Goal: Complete application form: Complete application form

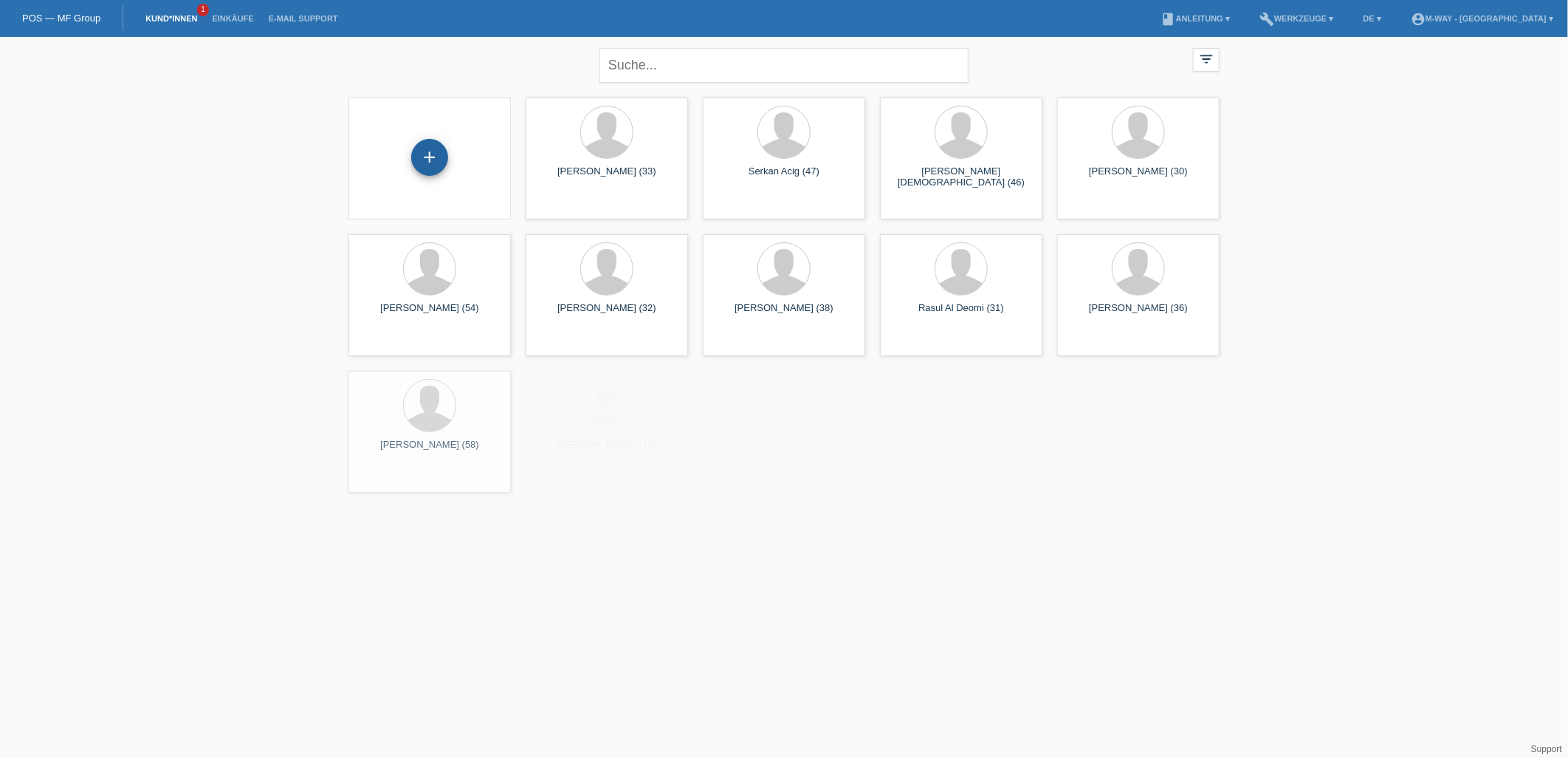
click at [445, 152] on div "+" at bounding box center [429, 157] width 35 height 25
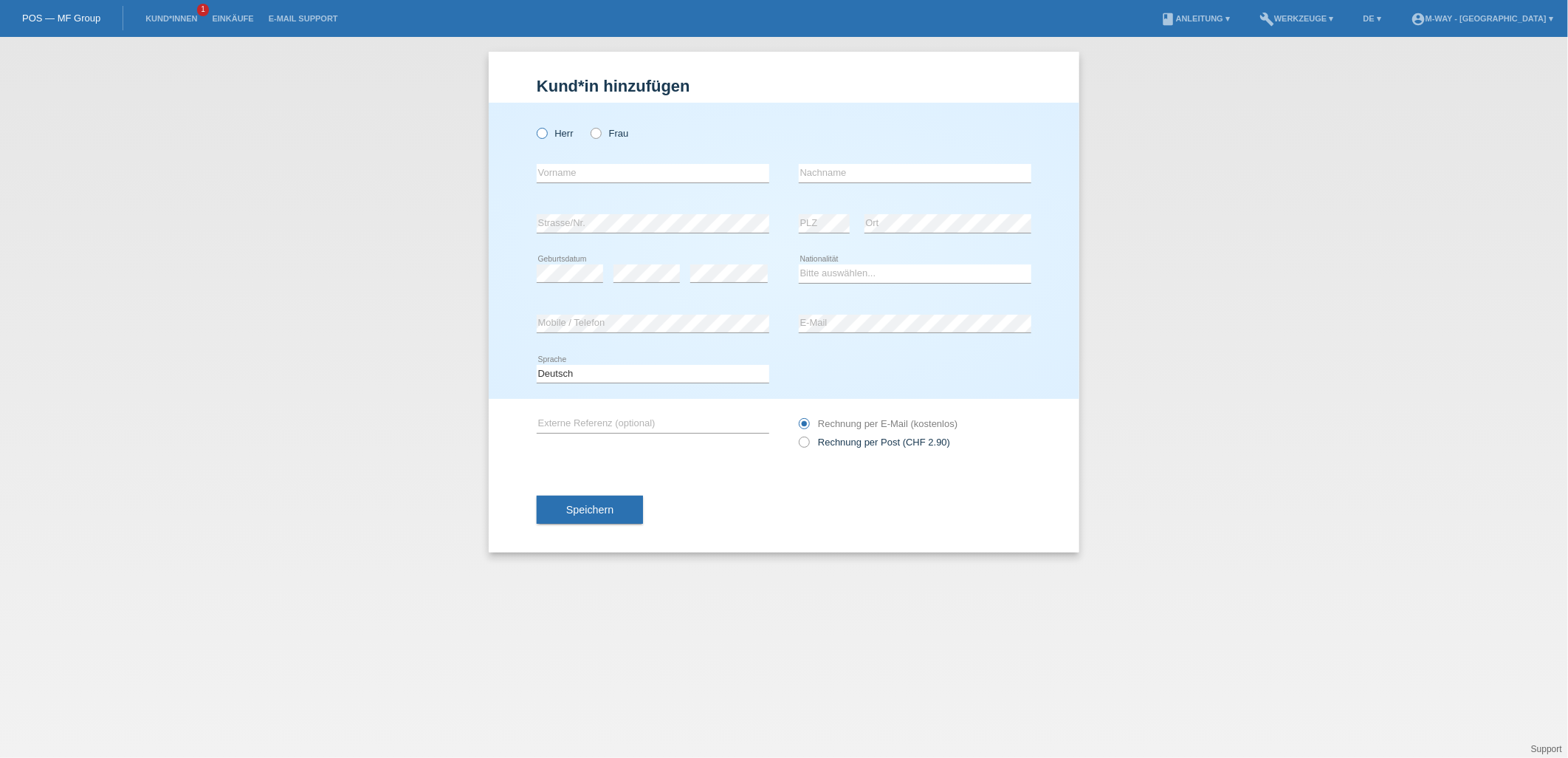
click at [550, 133] on label "Herr" at bounding box center [555, 133] width 37 height 11
click at [547, 133] on input "Herr" at bounding box center [542, 133] width 10 height 10
radio input "true"
click at [548, 171] on input "text" at bounding box center [653, 173] width 233 height 18
type input "leonel"
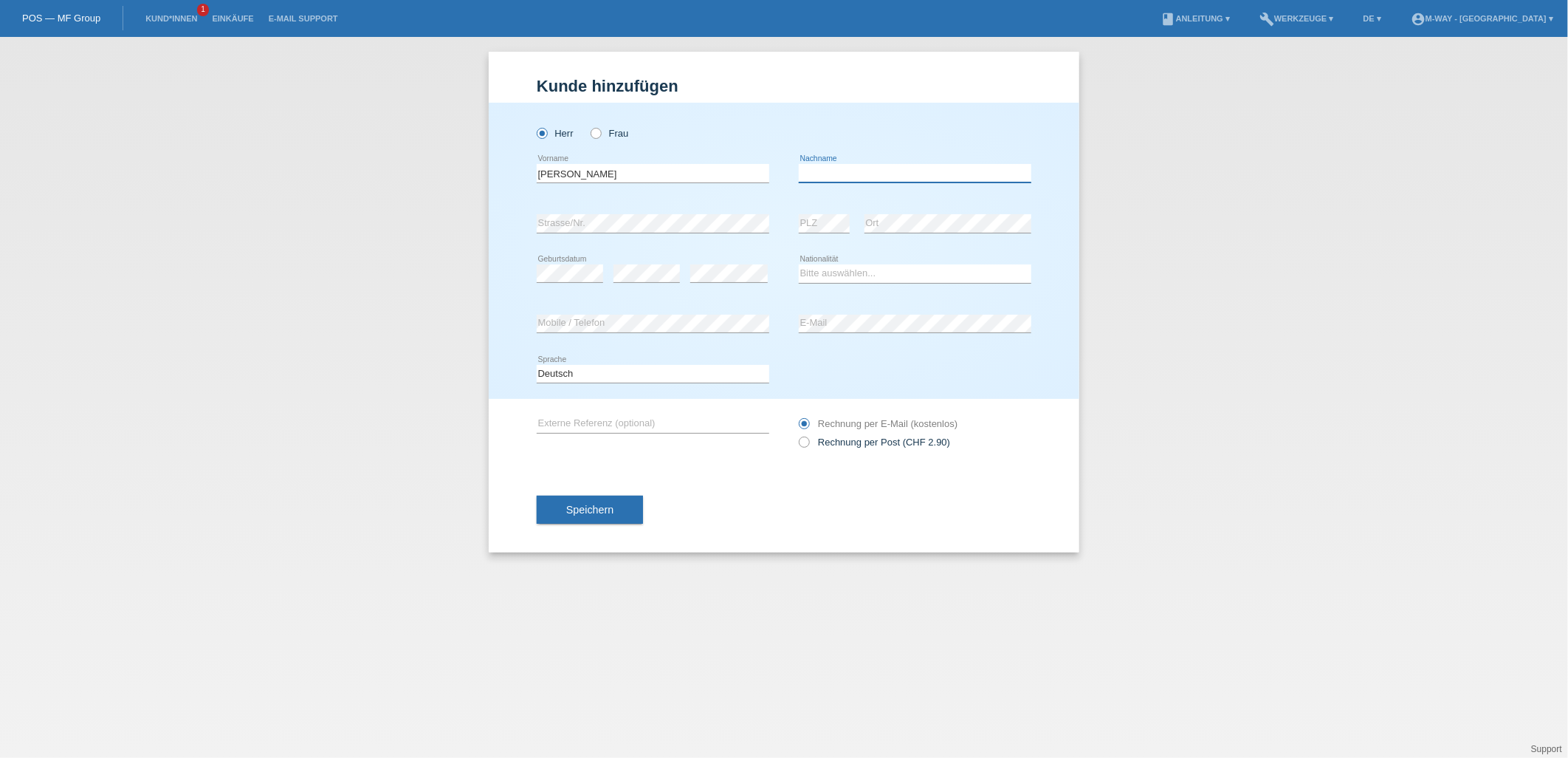
click at [825, 173] on input "text" at bounding box center [914, 173] width 233 height 18
type input "dos [PERSON_NAME]"
click at [815, 270] on select "Bitte auswählen... Schweiz Deutschland Liechtenstein Österreich ------------ Af…" at bounding box center [914, 273] width 233 height 18
select select "PT"
click at [798, 264] on select "Bitte auswählen... Schweiz Deutschland Liechtenstein Österreich ------------ Af…" at bounding box center [914, 273] width 233 height 18
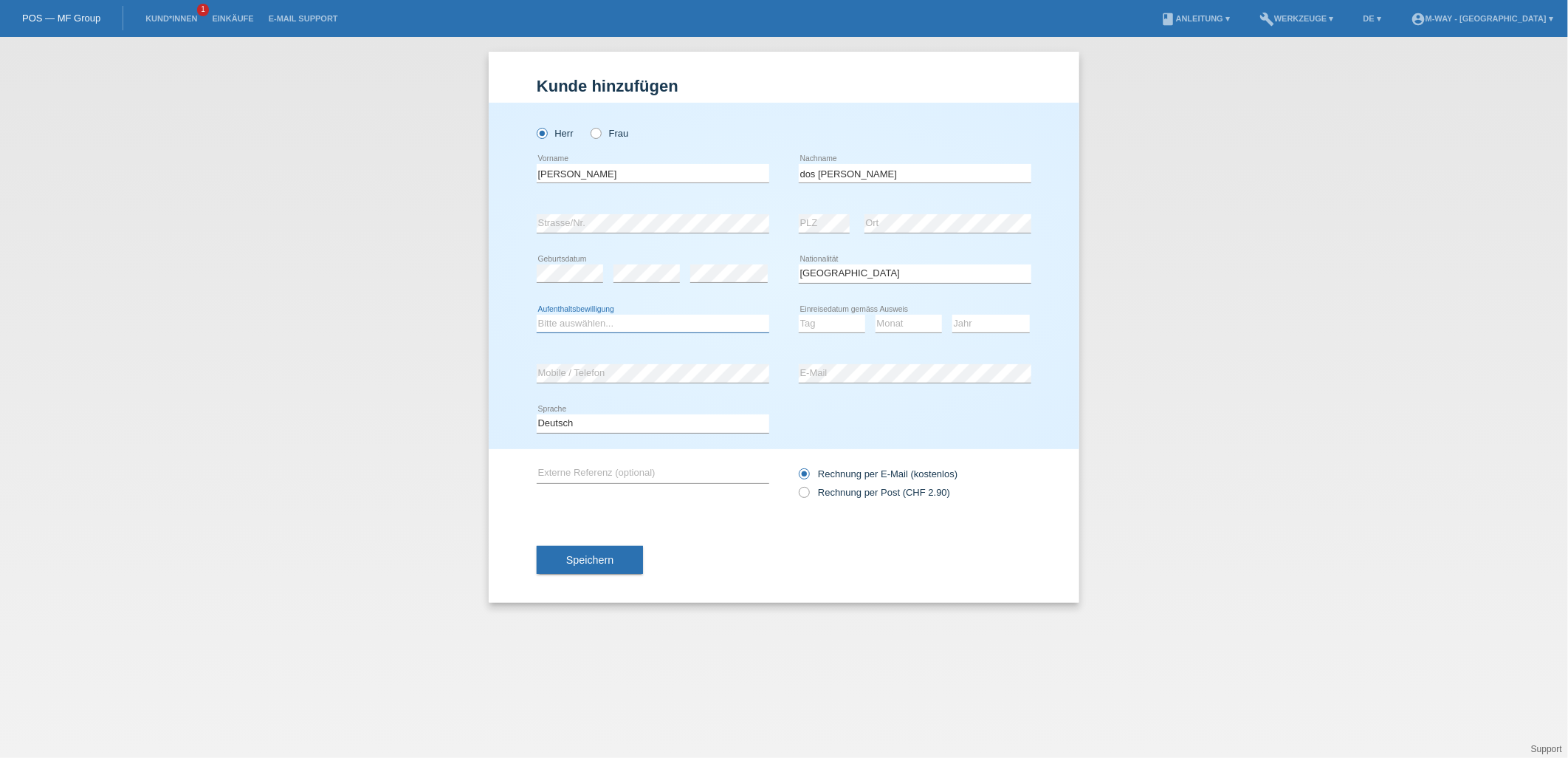
click at [641, 321] on select "Bitte auswählen... C B B - Flüchtlingsstatus Andere" at bounding box center [653, 324] width 233 height 18
select select "C"
click at [537, 315] on select "Bitte auswählen... C B B - Flüchtlingsstatus Andere" at bounding box center [653, 324] width 233 height 18
click at [831, 325] on select "Tag 01 02 03 04 05 06 07 08 09 10 11" at bounding box center [831, 324] width 66 height 18
select select "01"
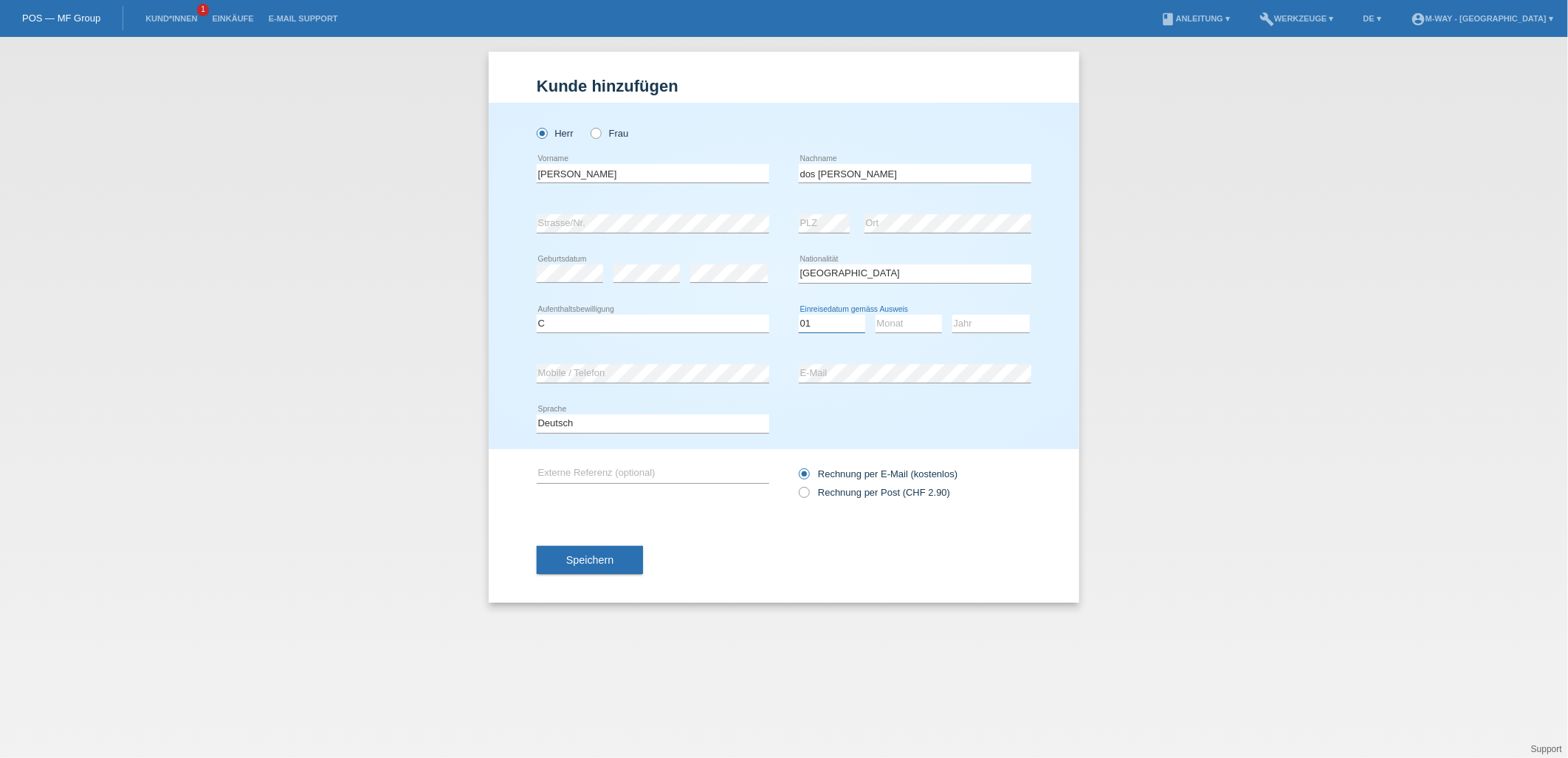
click at [798, 315] on select "Tag 01 02 03 04 05 06 07 08 09 10 11" at bounding box center [831, 324] width 66 height 18
click at [911, 321] on select "Monat 01 02 03 04 05 06 07 08 09 10 11" at bounding box center [908, 324] width 66 height 18
select select "03"
click at [875, 315] on select "Monat 01 02 03 04 05 06 07 08 09 10 11" at bounding box center [908, 324] width 66 height 18
click at [988, 327] on select "Jahr 2025 2024 2023 2022 2021 2020 2019 2018 2017 2016 2015 2014 2013 2012 2011…" at bounding box center [991, 324] width 78 height 18
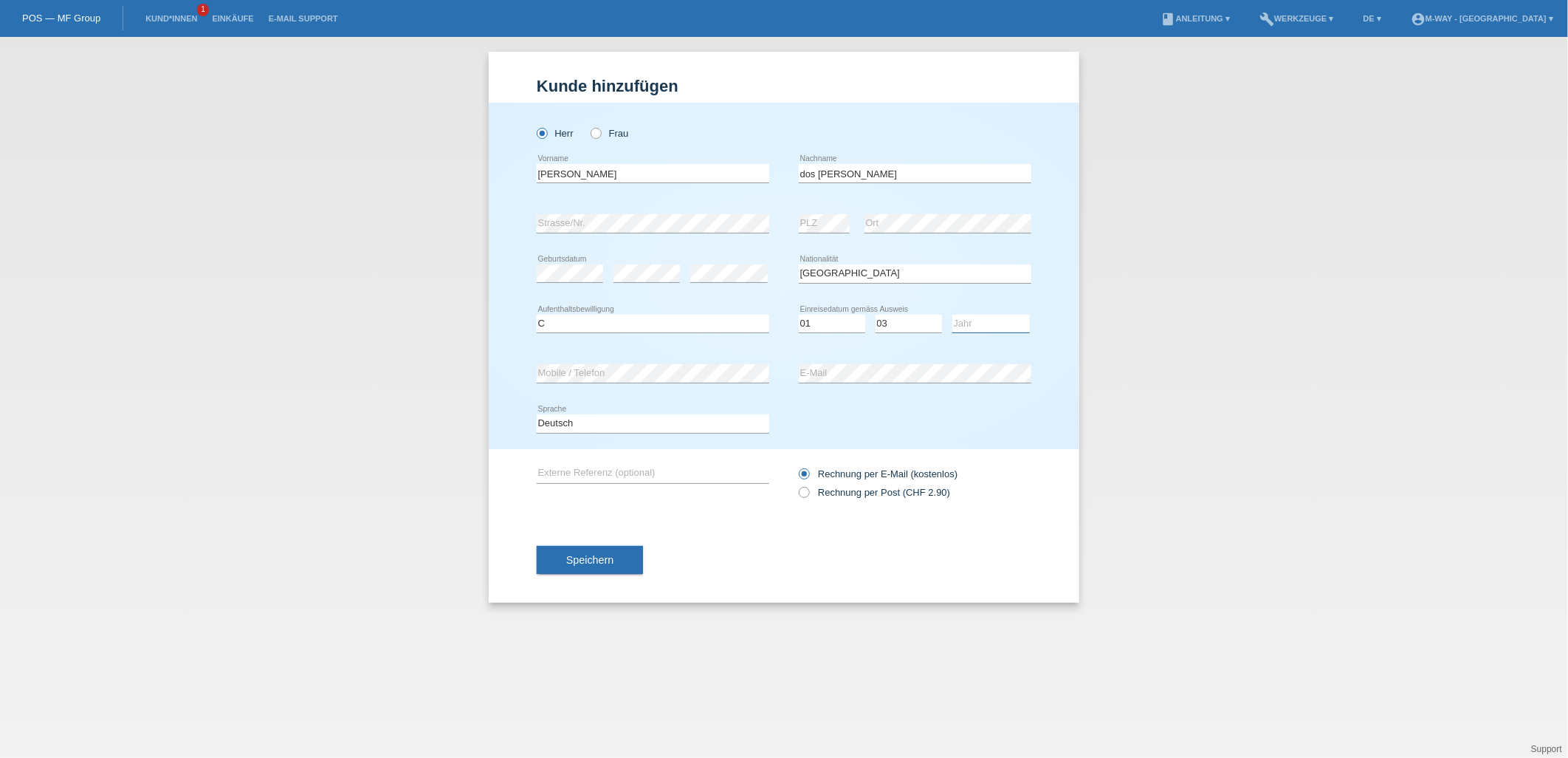
select select "1997"
click at [952, 315] on select "Jahr 2025 2024 2023 2022 2021 2020 2019 2018 2017 2016 2015 2014 2013 2012 2011…" at bounding box center [991, 324] width 78 height 18
click at [564, 554] on button "Speichern" at bounding box center [590, 560] width 106 height 28
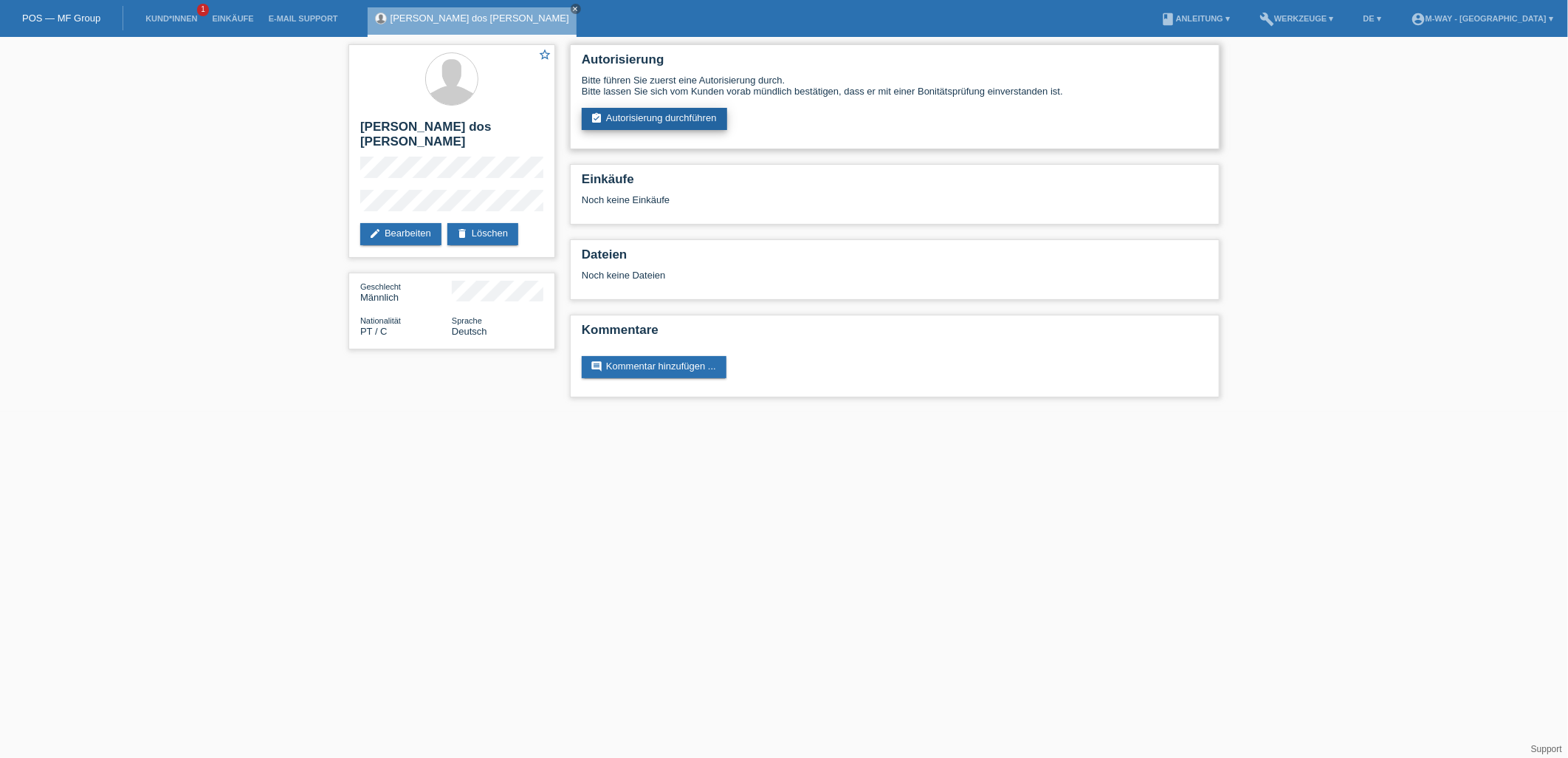
click at [691, 114] on link "assignment_turned_in Autorisierung durchführen" at bounding box center [655, 119] width 146 height 22
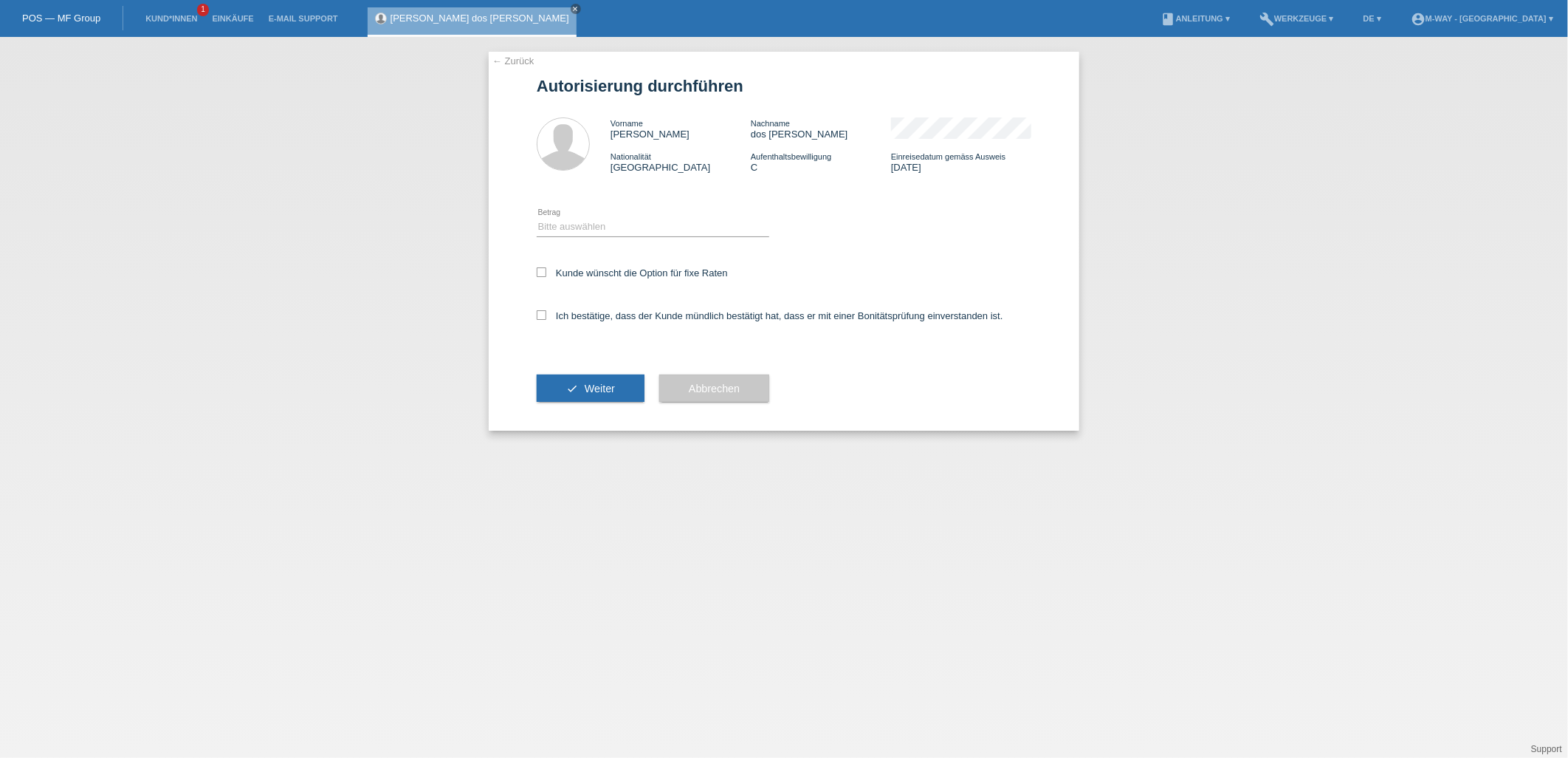
click at [652, 214] on div "Bitte auswählen CHF 1.00 - CHF 499.00 CHF 500.00 - CHF 1'999.00 CHF 2'000.00 - …" at bounding box center [653, 227] width 233 height 50
click at [660, 225] on select "Bitte auswählen CHF 1.00 - CHF 499.00 CHF 500.00 - CHF 1'999.00 CHF 2'000.00 - …" at bounding box center [653, 227] width 233 height 18
select select "3"
click at [537, 218] on select "Bitte auswählen CHF 1.00 - CHF 499.00 CHF 500.00 - CHF 1'999.00 CHF 2'000.00 - …" at bounding box center [653, 227] width 233 height 18
click at [537, 270] on icon at bounding box center [542, 272] width 10 height 10
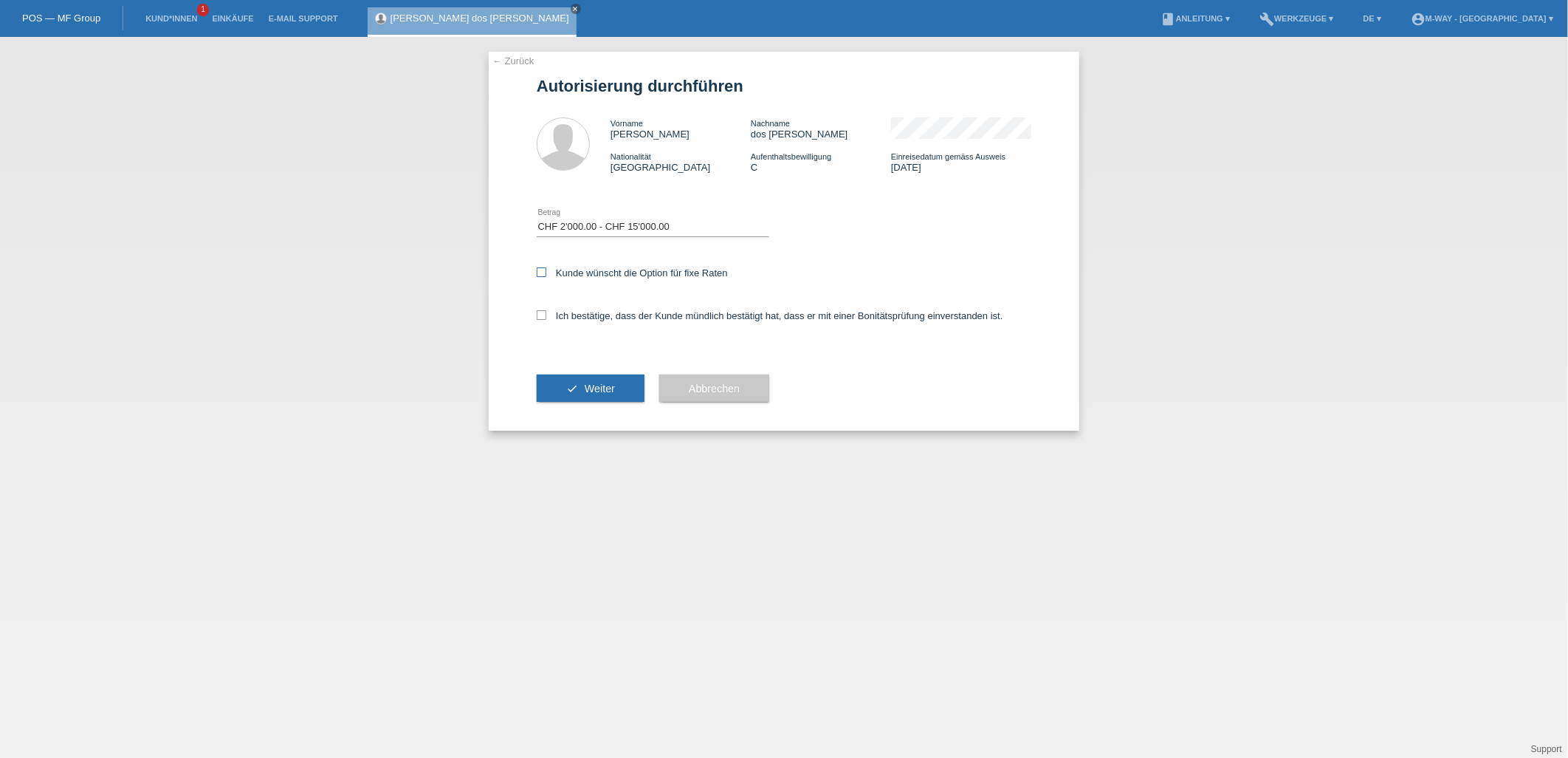
click at [537, 270] on input "Kunde wünscht die Option für fixe Raten" at bounding box center [542, 272] width 10 height 10
checkbox input "true"
click at [544, 315] on icon at bounding box center [542, 315] width 10 height 10
click at [544, 315] on input "Ich bestätige, dass der Kunde mündlich bestätigt hat, dass er mit einer Bonität…" at bounding box center [542, 315] width 10 height 10
checkbox input "true"
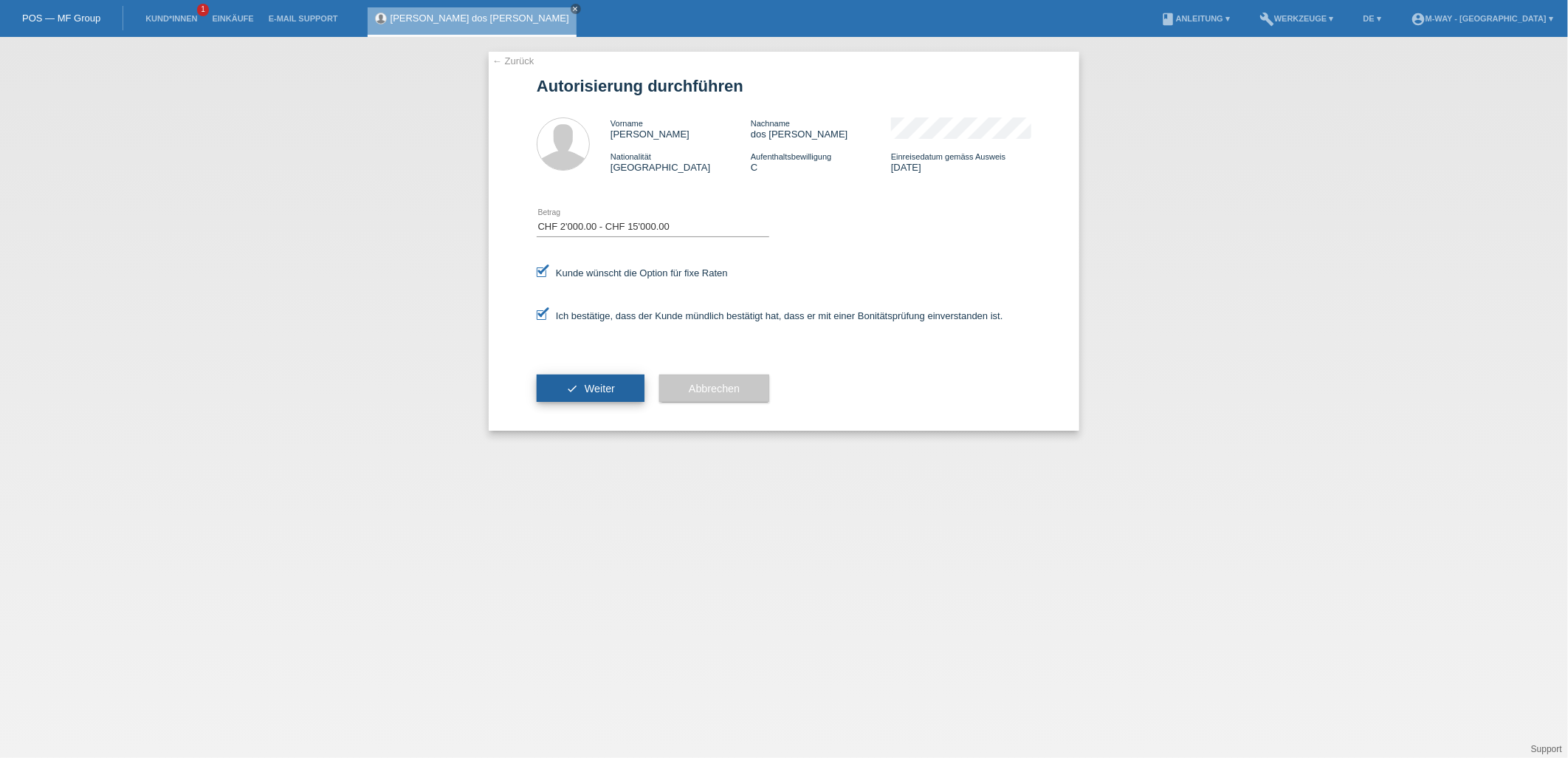
click at [593, 383] on span "Weiter" at bounding box center [600, 389] width 30 height 12
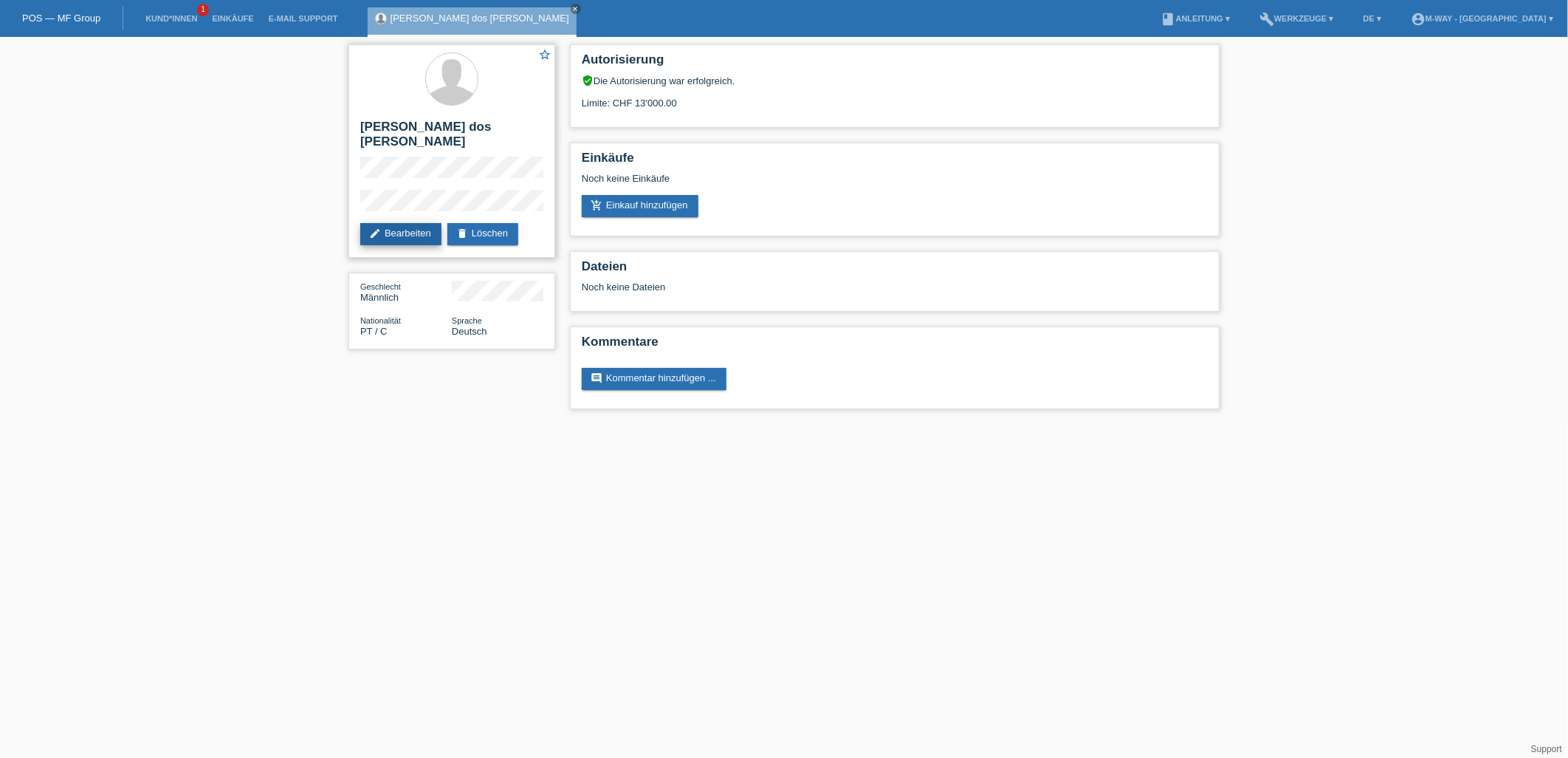
click at [417, 223] on link "edit Bearbeiten" at bounding box center [401, 234] width 81 height 22
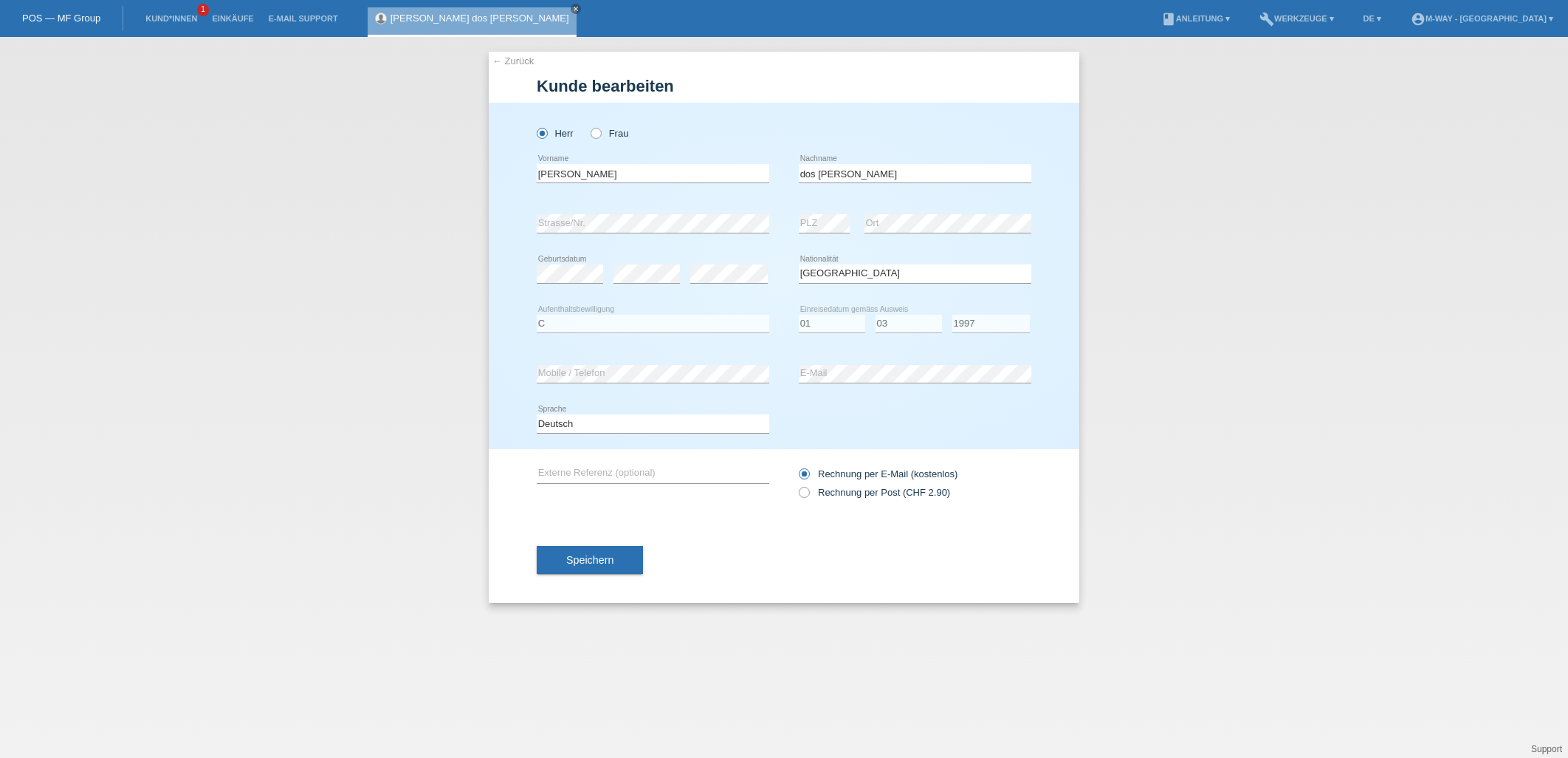
select select "PT"
select select "C"
select select "01"
select select "03"
select select "1997"
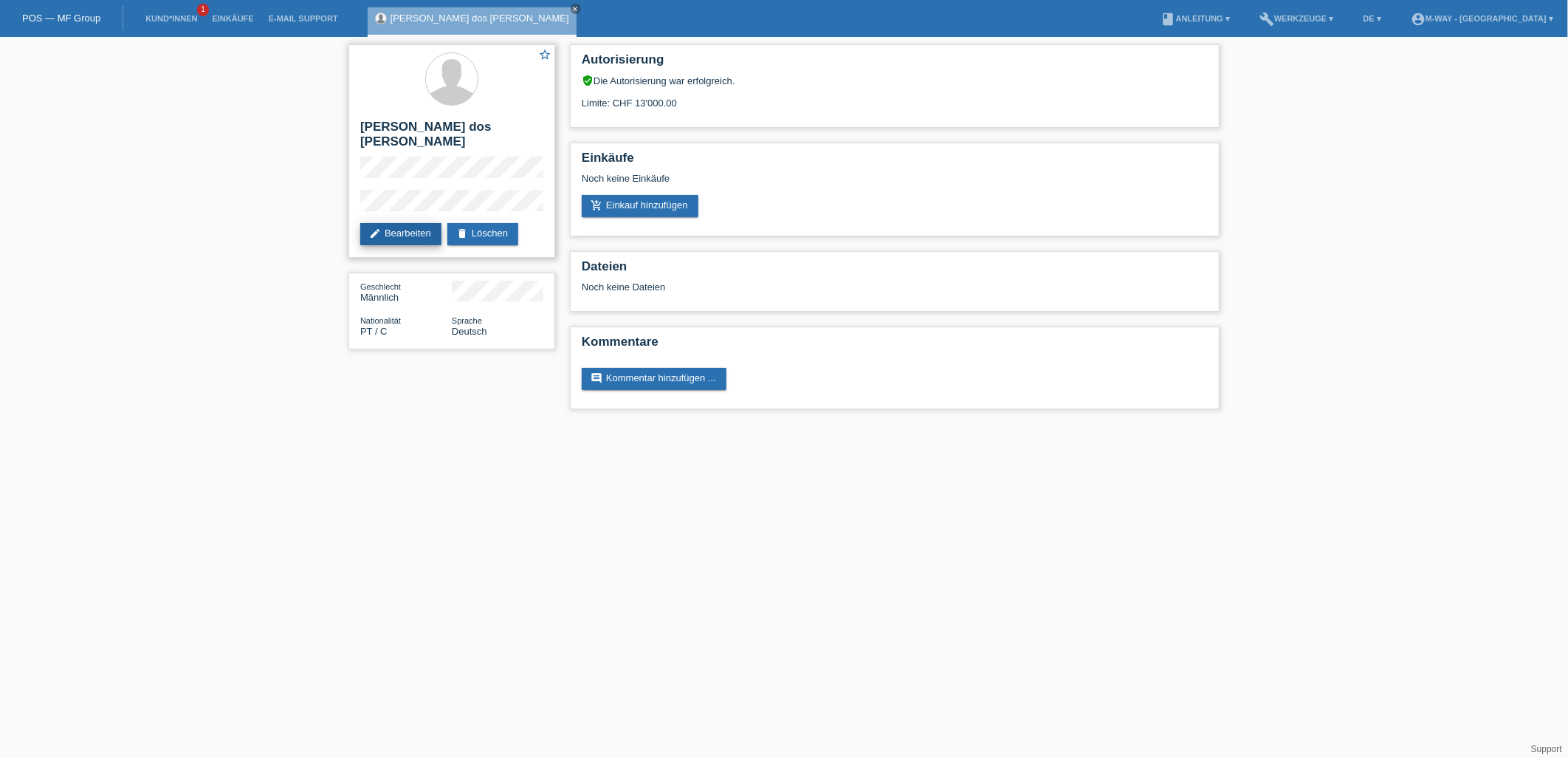
click at [411, 223] on link "edit Bearbeiten" at bounding box center [401, 234] width 81 height 22
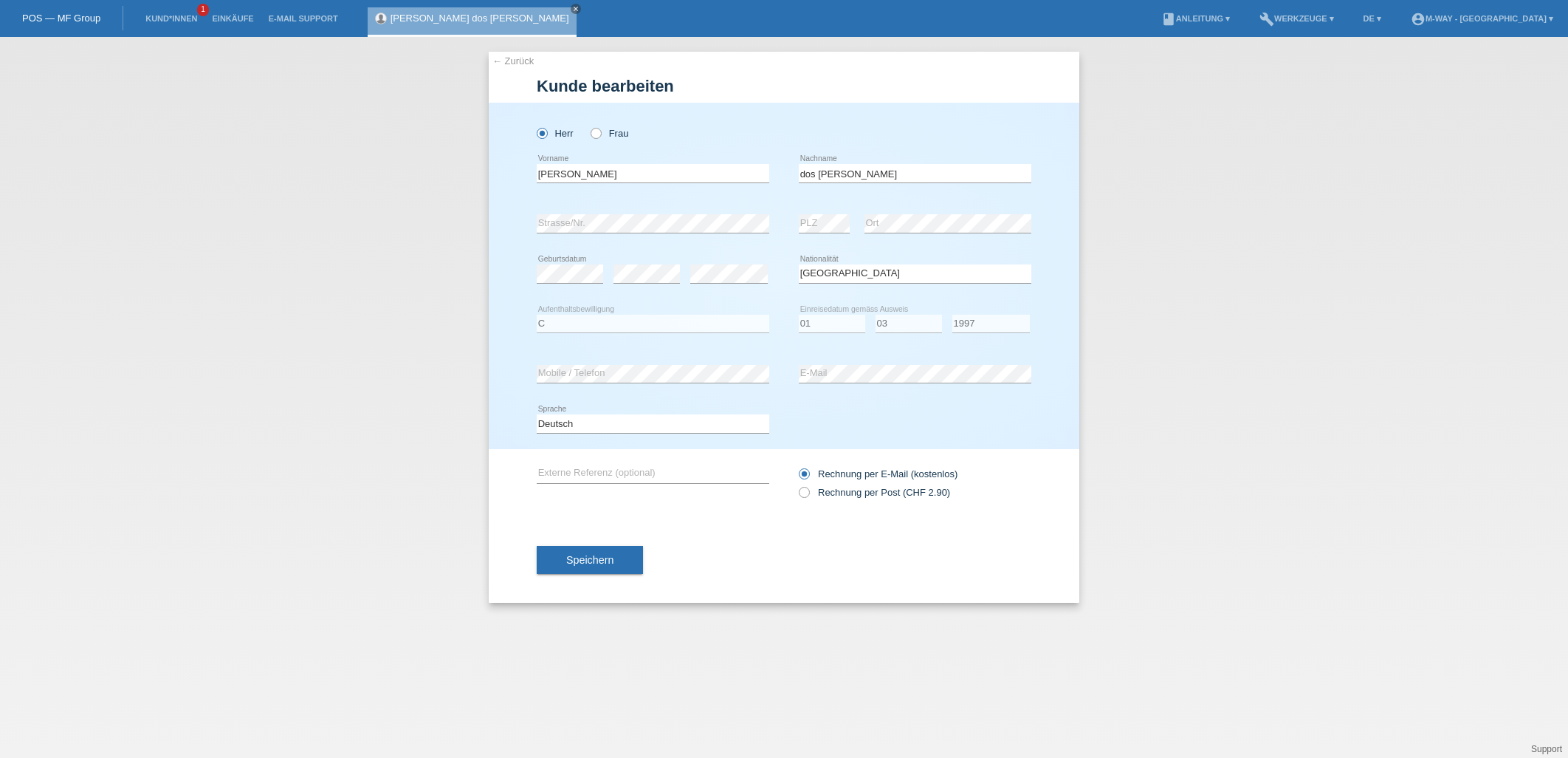
select select "PT"
select select "C"
select select "01"
select select "03"
select select "1997"
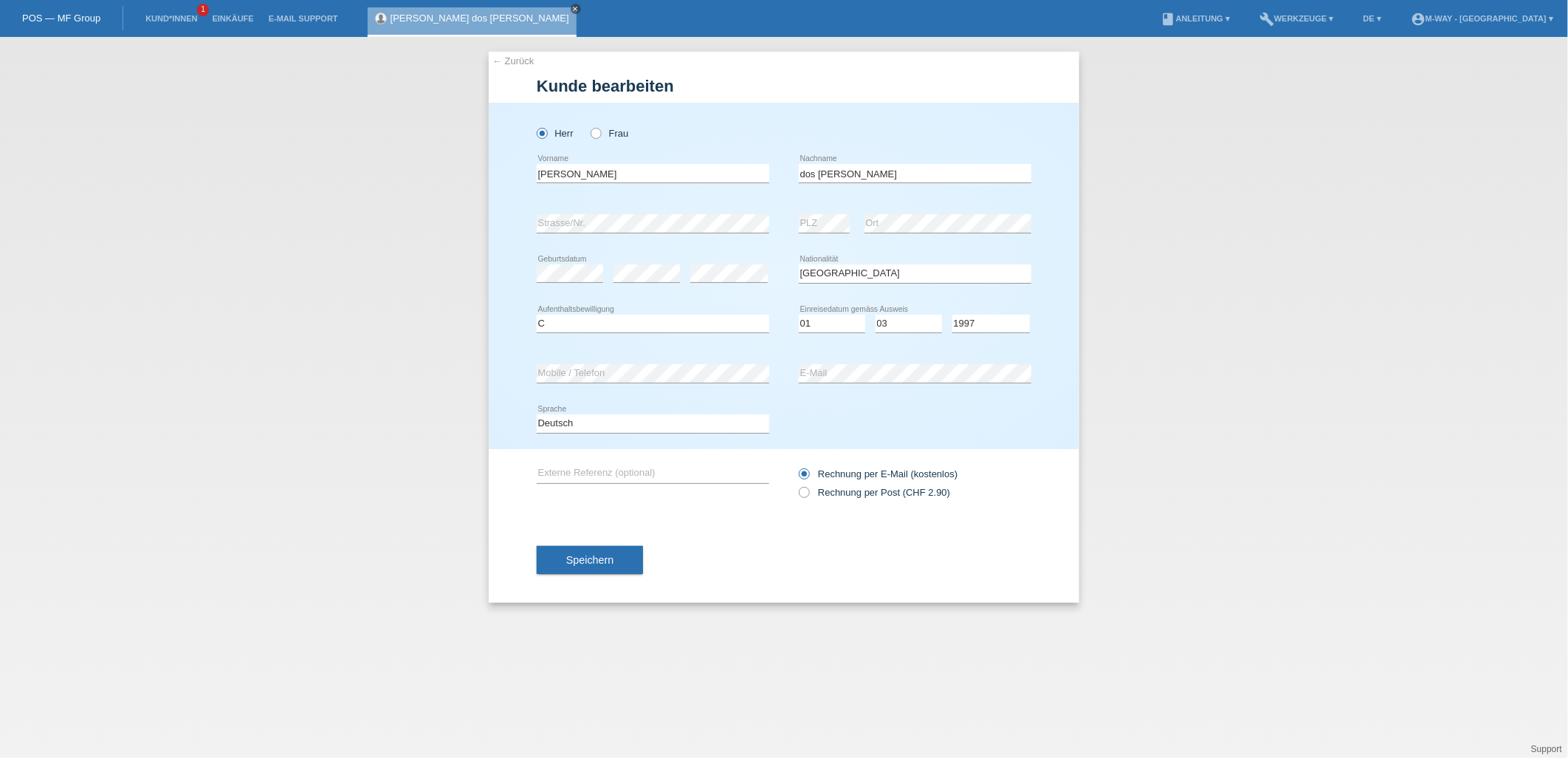
click at [573, 9] on icon "close" at bounding box center [576, 8] width 7 height 7
